Goal: Find specific page/section

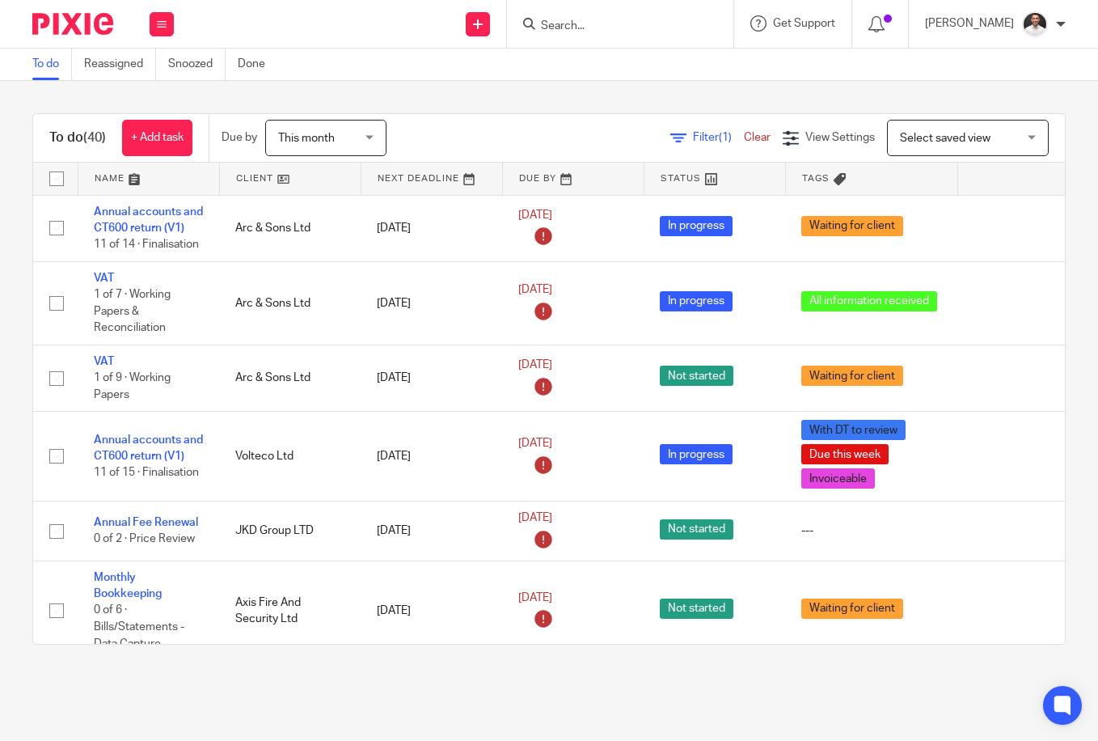
click at [624, 29] on input "Search" at bounding box center [612, 26] width 146 height 15
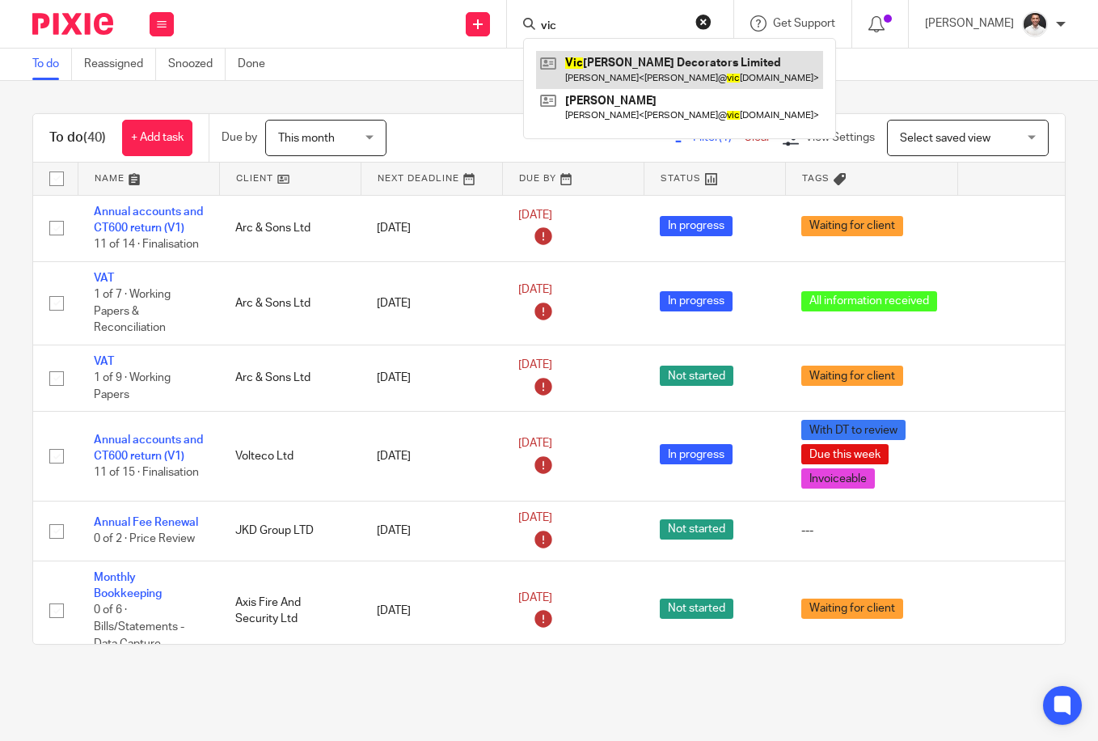
type input "vic"
click at [690, 74] on link at bounding box center [679, 69] width 287 height 37
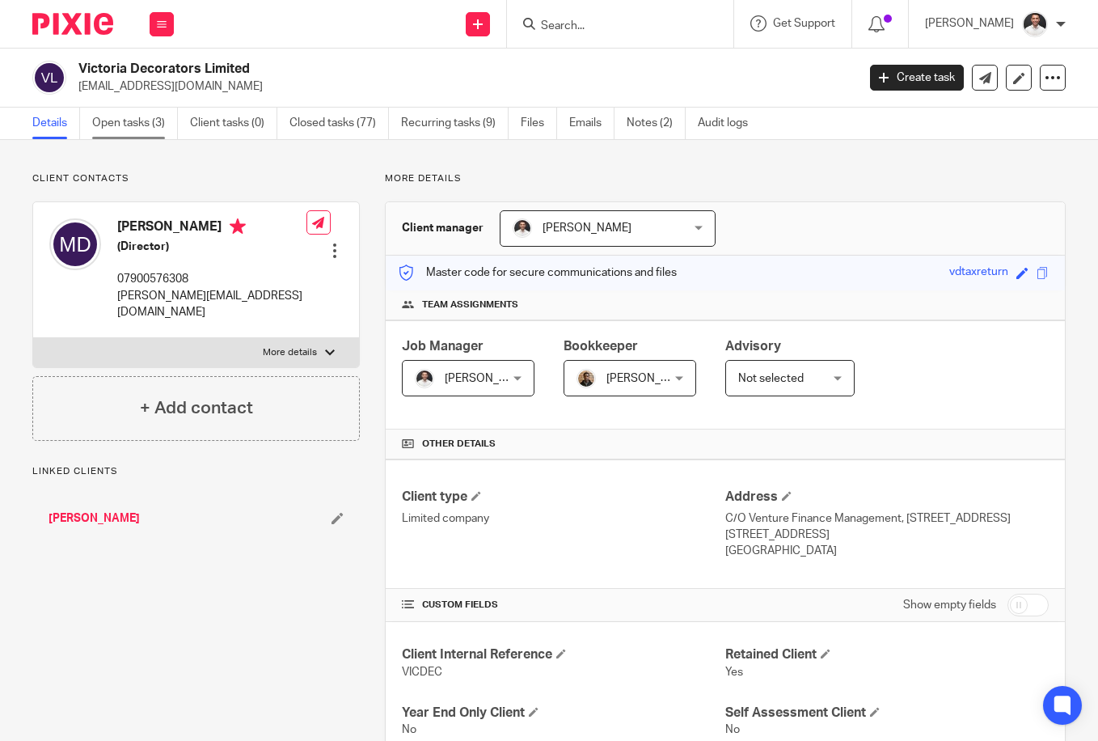
click at [144, 124] on link "Open tasks (3)" at bounding box center [135, 124] width 86 height 32
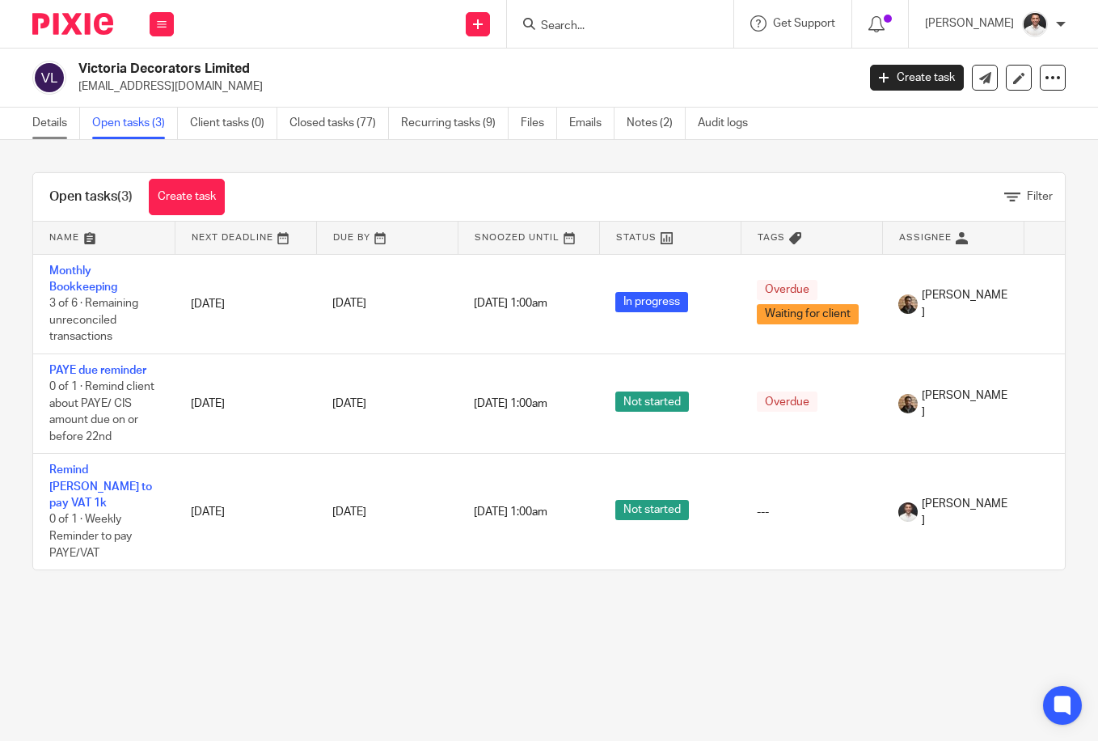
click at [60, 124] on link "Details" at bounding box center [56, 124] width 48 height 32
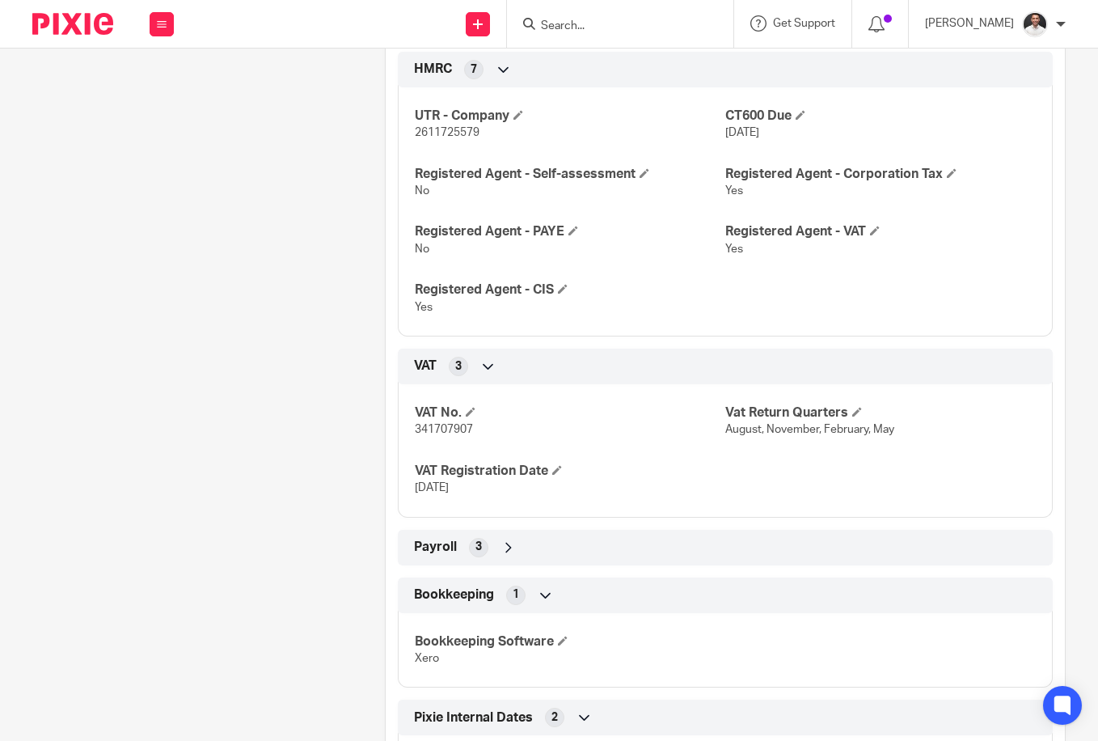
scroll to position [1078, 0]
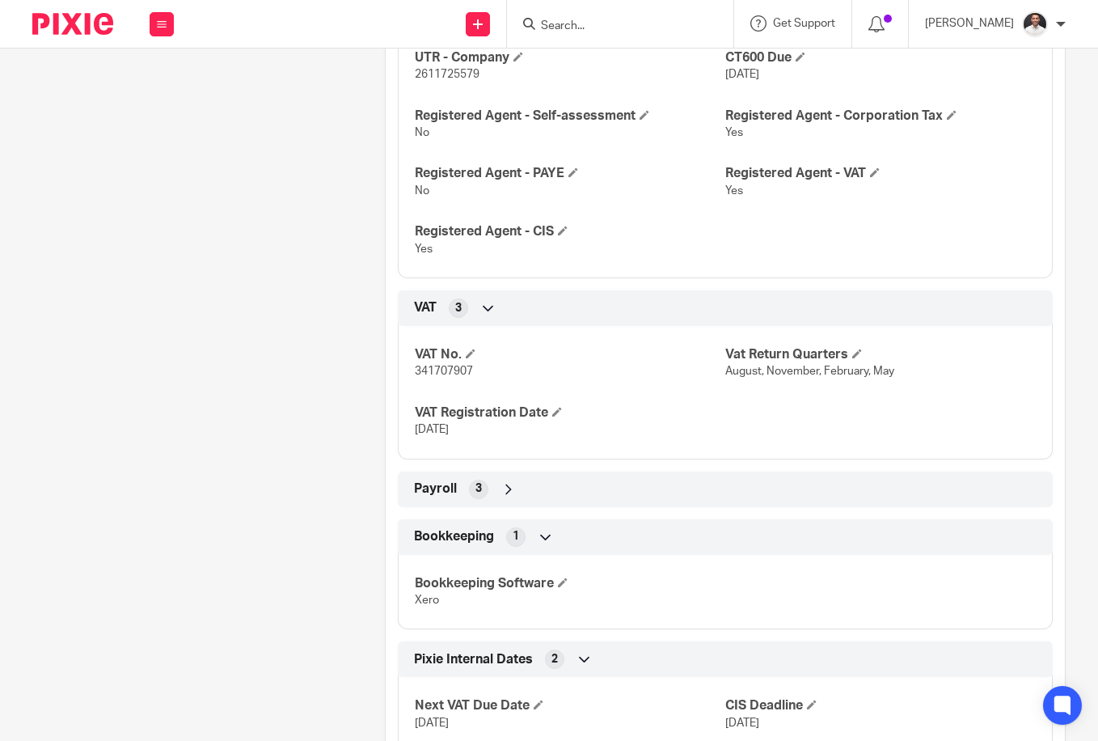
click at [451, 377] on span "341707907" at bounding box center [444, 371] width 58 height 11
copy span "341707907"
